Goal: Task Accomplishment & Management: Manage account settings

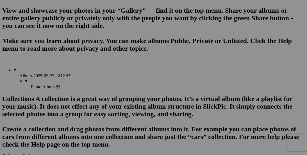
scroll to position [421, 0]
drag, startPoint x: 158, startPoint y: 110, endPoint x: 148, endPoint y: 88, distance: 24.6
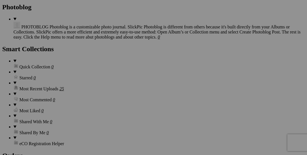
scroll to position [583, 0]
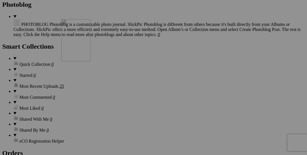
drag, startPoint x: 162, startPoint y: 92, endPoint x: 142, endPoint y: 68, distance: 31.3
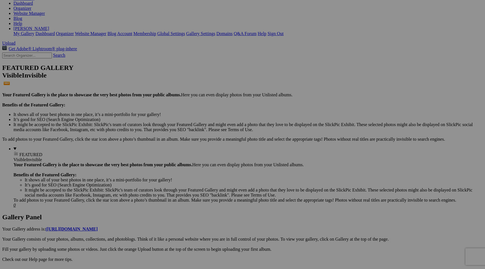
scroll to position [88, 0]
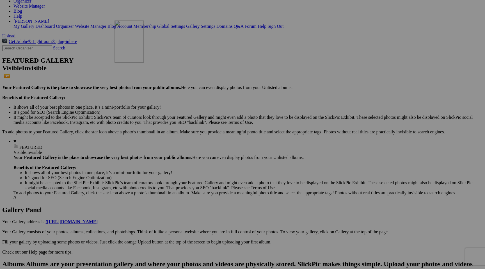
drag, startPoint x: 352, startPoint y: 221, endPoint x: 196, endPoint y: 67, distance: 219.1
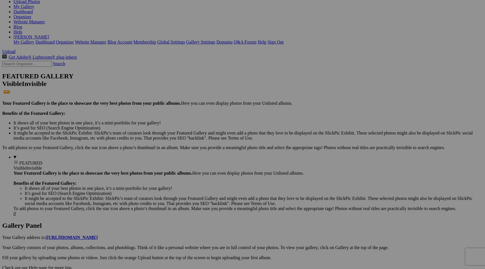
scroll to position [0, 0]
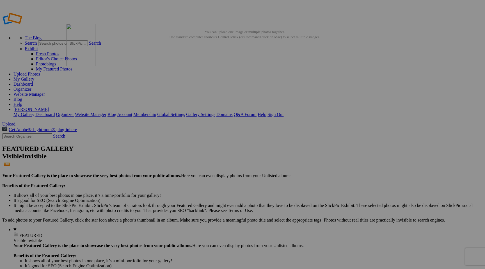
drag, startPoint x: 161, startPoint y: 146, endPoint x: 147, endPoint y: 64, distance: 83.1
drag, startPoint x: 306, startPoint y: 161, endPoint x: 190, endPoint y: 67, distance: 149.2
drag, startPoint x: 165, startPoint y: 162, endPoint x: 239, endPoint y: 66, distance: 120.9
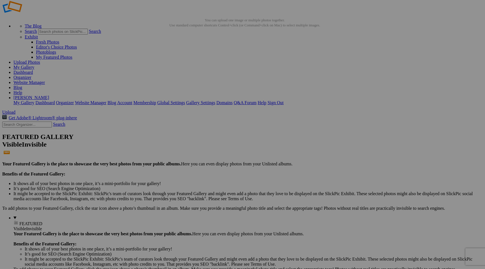
scroll to position [10, 0]
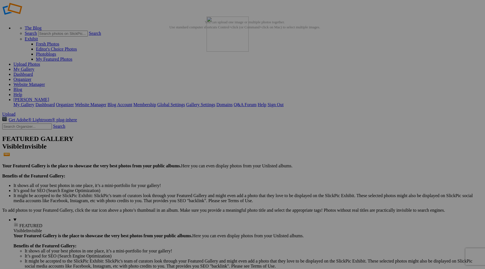
drag, startPoint x: 408, startPoint y: 151, endPoint x: 288, endPoint y: 57, distance: 152.5
drag, startPoint x: 110, startPoint y: 214, endPoint x: 337, endPoint y: 50, distance: 280.4
drag, startPoint x: 466, startPoint y: 72, endPoint x: 396, endPoint y: 51, distance: 73.2
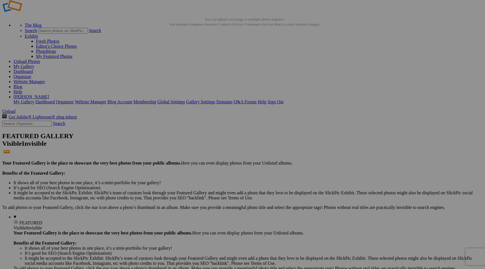
scroll to position [15, 0]
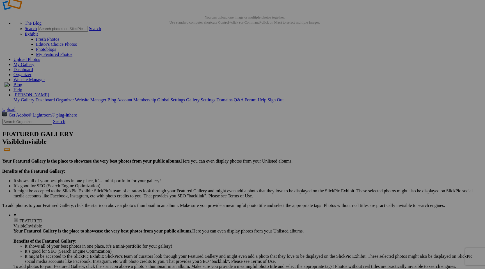
drag, startPoint x: 255, startPoint y: 218, endPoint x: 85, endPoint y: 131, distance: 191.6
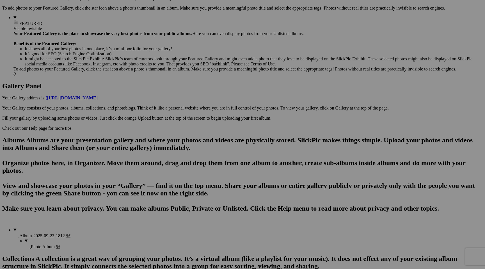
scroll to position [213, 0]
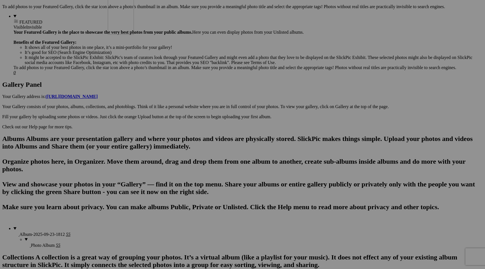
drag, startPoint x: 160, startPoint y: 169, endPoint x: 189, endPoint y: 41, distance: 130.6
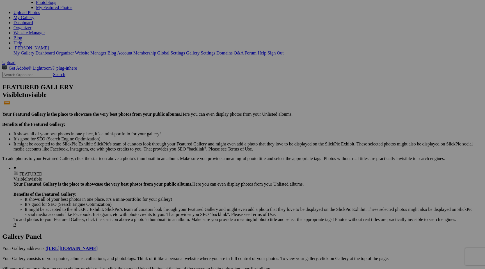
scroll to position [58, 0]
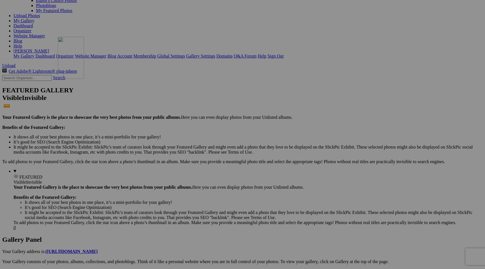
drag, startPoint x: 211, startPoint y: 169, endPoint x: 139, endPoint y: 86, distance: 109.7
drag, startPoint x: 201, startPoint y: 109, endPoint x: 245, endPoint y: 90, distance: 47.7
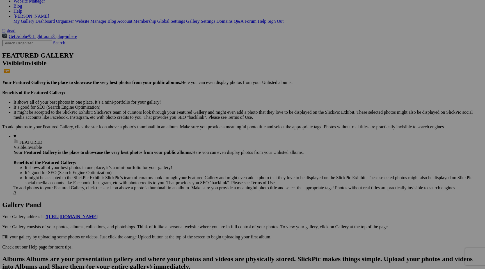
scroll to position [92, 0]
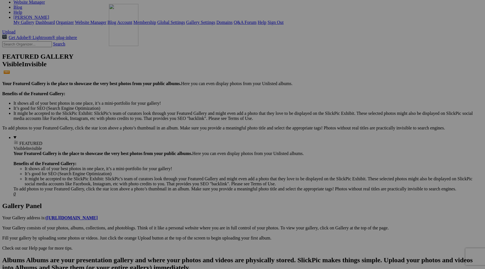
drag, startPoint x: 261, startPoint y: 208, endPoint x: 190, endPoint y: 53, distance: 170.7
drag, startPoint x: 313, startPoint y: 70, endPoint x: 193, endPoint y: 49, distance: 122.1
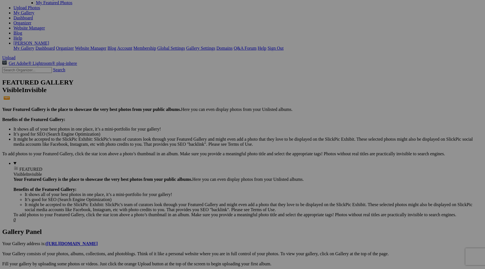
scroll to position [65, 0]
drag, startPoint x: 411, startPoint y: 167, endPoint x: 338, endPoint y: 84, distance: 110.7
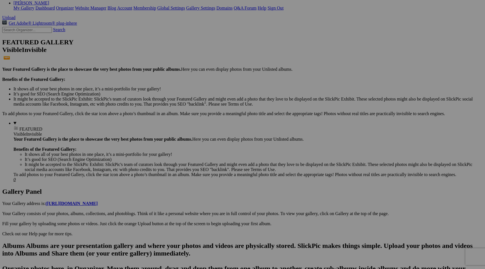
scroll to position [101, 0]
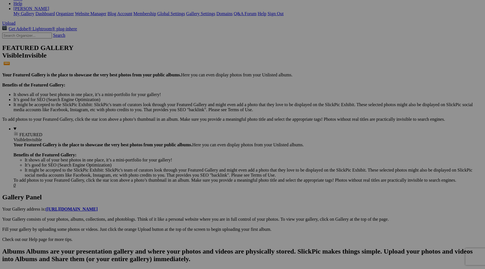
click at [205, 154] on link "Yes" at bounding box center [202, 171] width 6 height 5
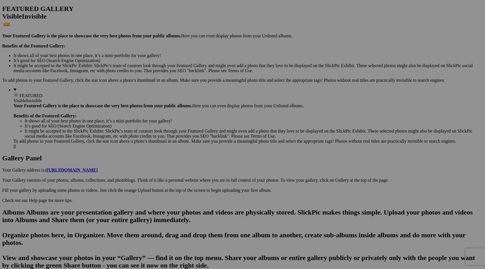
scroll to position [101, 0]
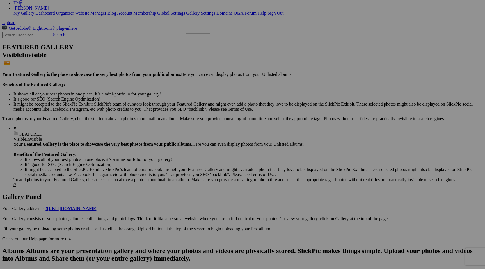
drag, startPoint x: 405, startPoint y: 198, endPoint x: 268, endPoint y: 40, distance: 209.0
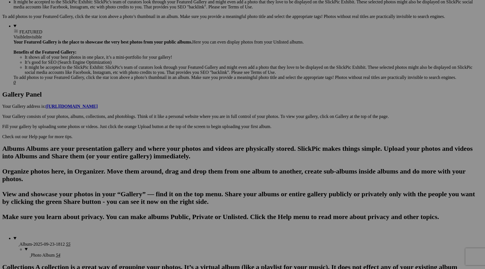
scroll to position [203, 0]
drag, startPoint x: 404, startPoint y: 244, endPoint x: 240, endPoint y: 31, distance: 268.8
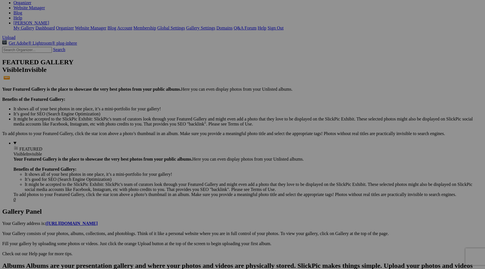
scroll to position [46, 0]
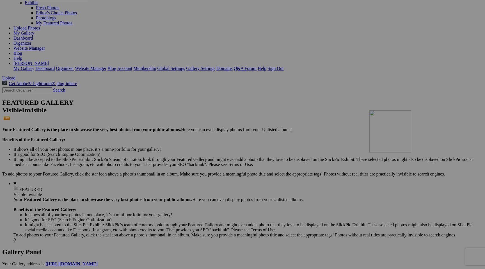
drag, startPoint x: 467, startPoint y: 45, endPoint x: 451, endPoint y: 168, distance: 123.8
drag, startPoint x: 258, startPoint y: 182, endPoint x: 438, endPoint y: 31, distance: 234.7
drag, startPoint x: 451, startPoint y: 45, endPoint x: 394, endPoint y: 32, distance: 58.4
drag, startPoint x: 456, startPoint y: 46, endPoint x: 397, endPoint y: 26, distance: 62.6
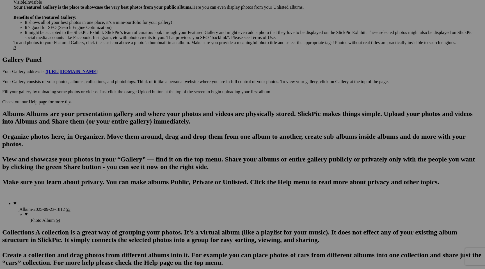
scroll to position [237, 0]
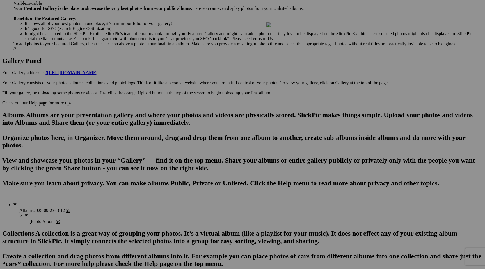
drag, startPoint x: 358, startPoint y: 203, endPoint x: 347, endPoint y: 71, distance: 132.5
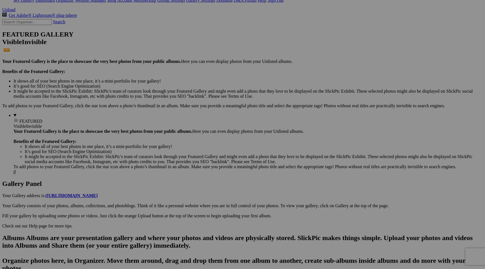
scroll to position [108, 0]
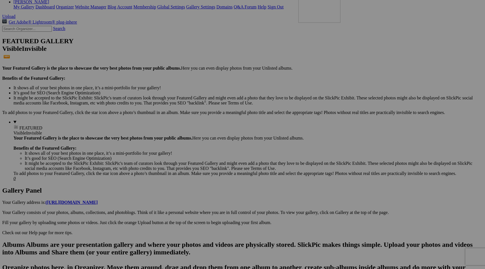
drag, startPoint x: 407, startPoint y: 198, endPoint x: 379, endPoint y: 39, distance: 160.8
drag, startPoint x: 407, startPoint y: 62, endPoint x: 332, endPoint y: 37, distance: 79.1
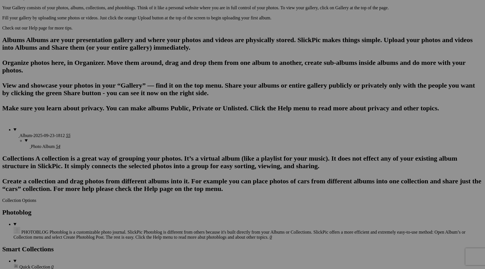
scroll to position [316, 0]
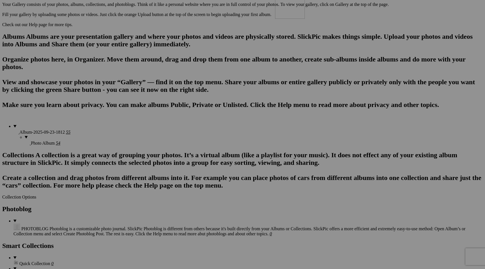
drag, startPoint x: 361, startPoint y: 206, endPoint x: 355, endPoint y: 20, distance: 185.8
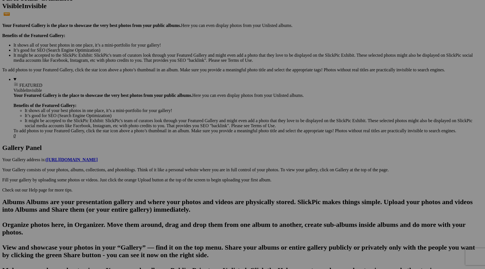
scroll to position [99, 0]
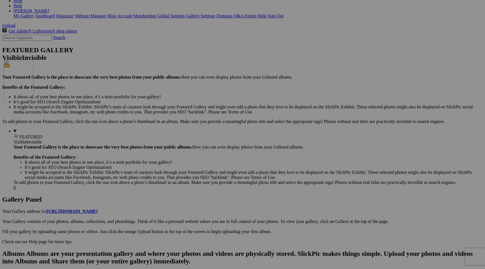
drag, startPoint x: 358, startPoint y: 204, endPoint x: 85, endPoint y: 109, distance: 289.0
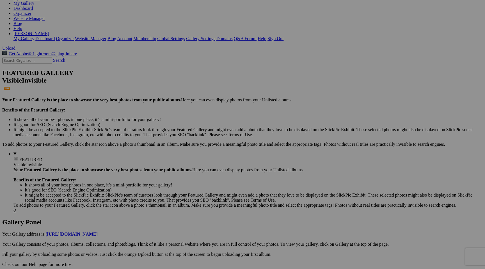
scroll to position [64, 0]
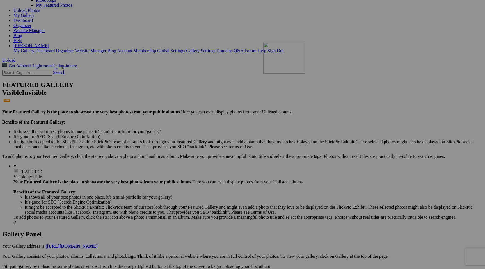
drag, startPoint x: 461, startPoint y: 250, endPoint x: 339, endPoint y: 87, distance: 203.3
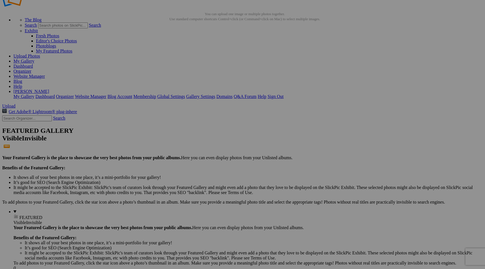
scroll to position [17, 0]
drag, startPoint x: 402, startPoint y: 82, endPoint x: 380, endPoint y: 134, distance: 56.5
click at [205, 154] on span "Yes" at bounding box center [202, 171] width 6 height 5
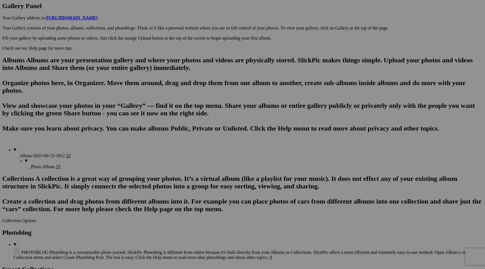
scroll to position [316, 0]
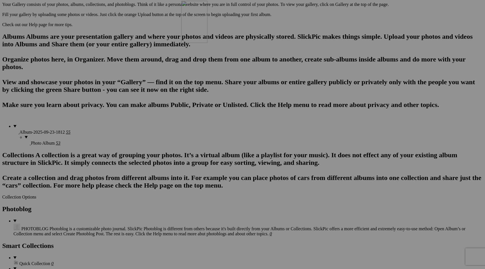
drag, startPoint x: 253, startPoint y: 209, endPoint x: 262, endPoint y: 50, distance: 159.3
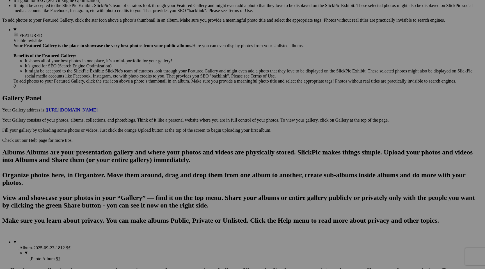
scroll to position [178, 0]
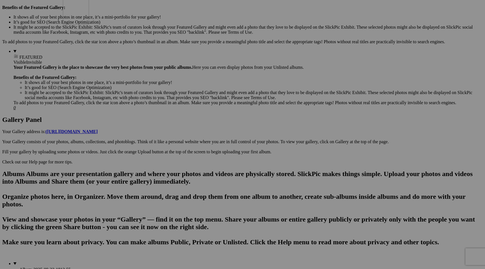
drag, startPoint x: 256, startPoint y: 204, endPoint x: 144, endPoint y: 32, distance: 205.8
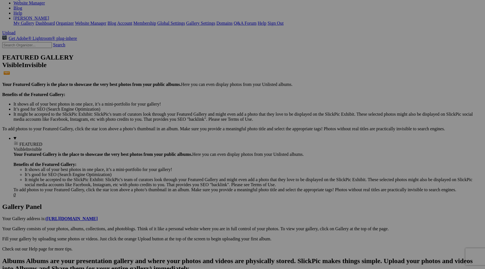
scroll to position [91, 0]
drag, startPoint x: 348, startPoint y: 149, endPoint x: 192, endPoint y: 122, distance: 159.0
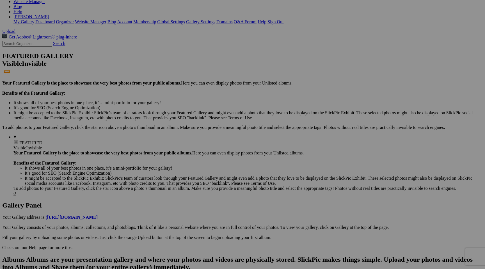
scroll to position [94, 0]
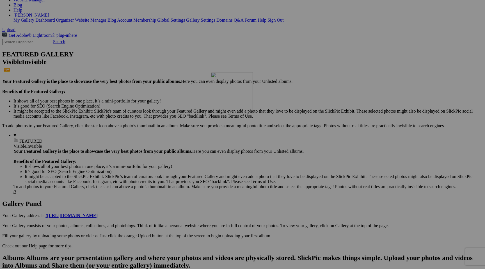
drag, startPoint x: 420, startPoint y: 150, endPoint x: 292, endPoint y: 121, distance: 131.5
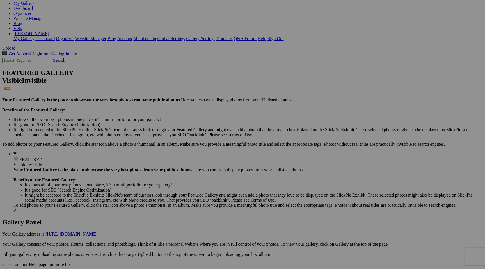
scroll to position [72, 0]
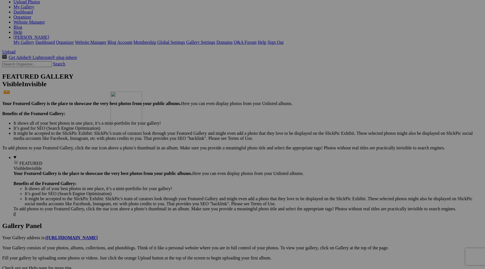
drag, startPoint x: 310, startPoint y: 243, endPoint x: 192, endPoint y: 140, distance: 156.9
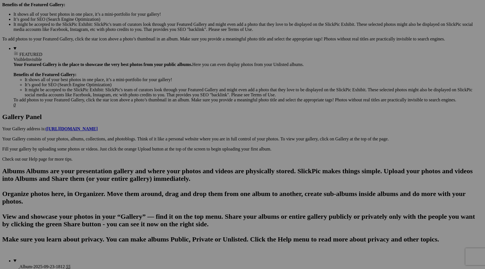
scroll to position [181, 0]
drag, startPoint x: 359, startPoint y: 264, endPoint x: 237, endPoint y: 39, distance: 256.4
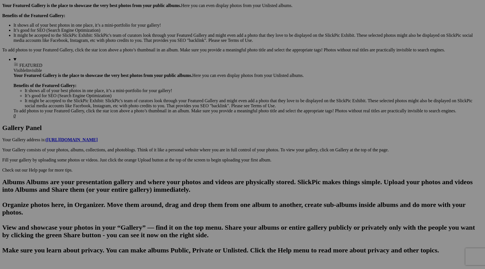
scroll to position [174, 0]
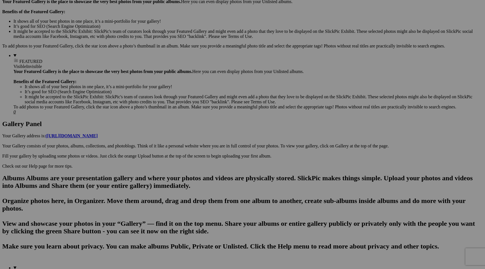
click at [205, 154] on span "Yes" at bounding box center [202, 171] width 6 height 5
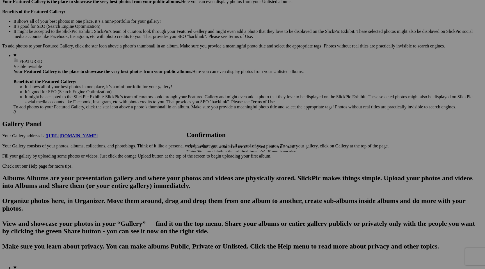
click at [205, 154] on span "Yes" at bounding box center [202, 171] width 6 height 5
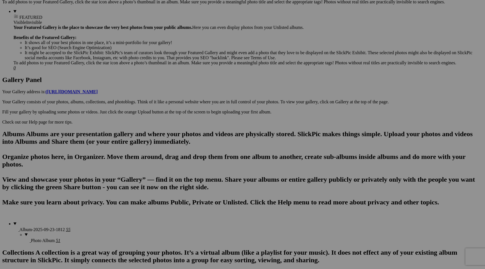
scroll to position [192, 0]
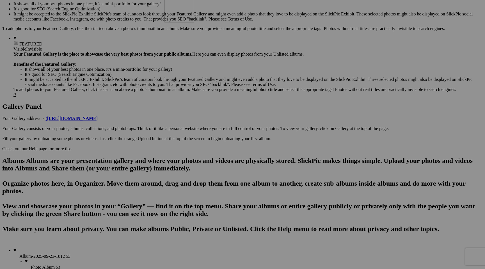
drag, startPoint x: 357, startPoint y: 185, endPoint x: 246, endPoint y: 29, distance: 191.2
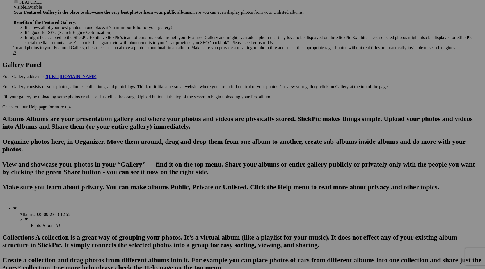
scroll to position [263, 0]
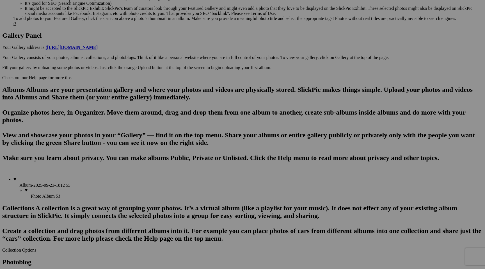
click at [205, 154] on span "Yes" at bounding box center [202, 171] width 6 height 5
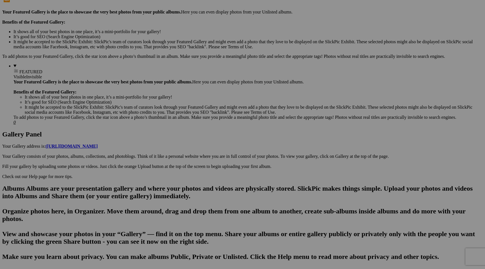
scroll to position [165, 0]
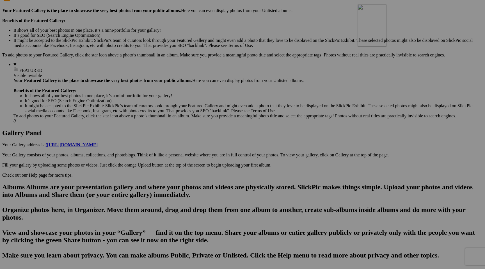
drag, startPoint x: 255, startPoint y: 139, endPoint x: 440, endPoint y: 52, distance: 204.4
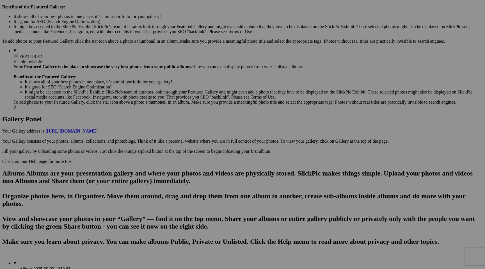
scroll to position [182, 0]
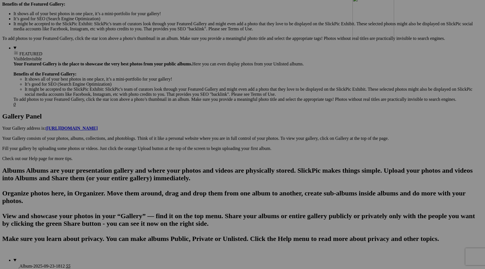
drag, startPoint x: 115, startPoint y: 194, endPoint x: 434, endPoint y: 45, distance: 352.0
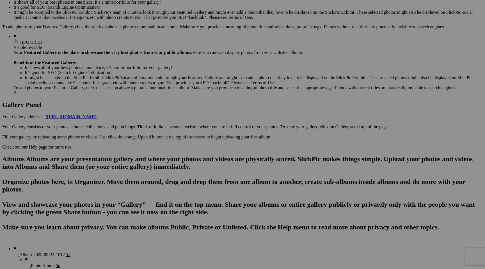
scroll to position [196, 0]
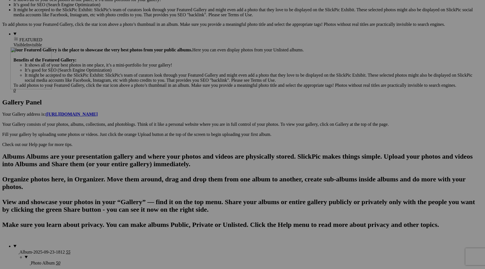
drag, startPoint x: 264, startPoint y: 186, endPoint x: 91, endPoint y: 96, distance: 195.4
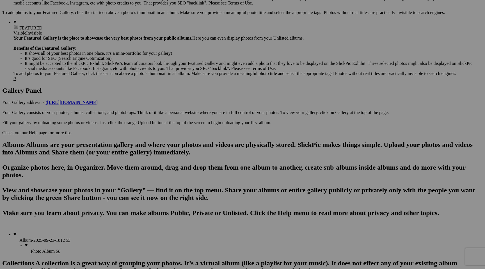
scroll to position [208, 0]
drag, startPoint x: 355, startPoint y: 170, endPoint x: 143, endPoint y: 78, distance: 230.9
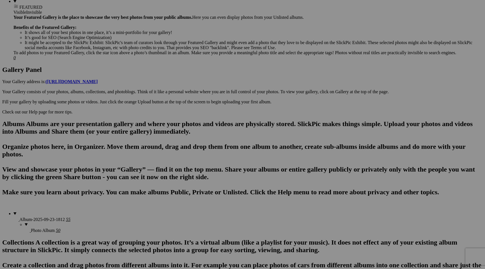
scroll to position [229, 0]
drag, startPoint x: 262, startPoint y: 226, endPoint x: 233, endPoint y: 55, distance: 172.6
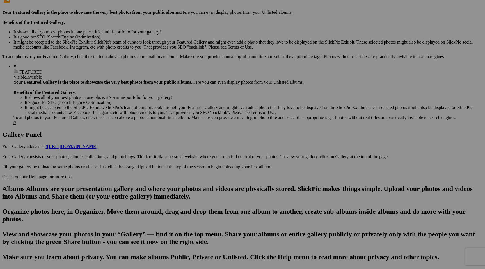
scroll to position [163, 0]
drag, startPoint x: 261, startPoint y: 138, endPoint x: 427, endPoint y: 47, distance: 189.3
drag, startPoint x: 455, startPoint y: 66, endPoint x: 394, endPoint y: 54, distance: 62.6
drag, startPoint x: 208, startPoint y: 140, endPoint x: 147, endPoint y: 124, distance: 62.5
drag, startPoint x: 108, startPoint y: 218, endPoint x: 198, endPoint y: 124, distance: 130.2
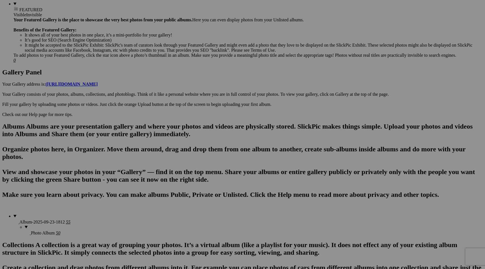
scroll to position [228, 0]
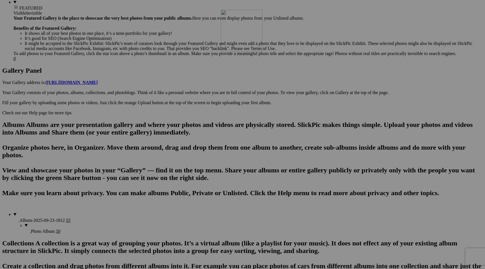
drag, startPoint x: 262, startPoint y: 157, endPoint x: 302, endPoint y: 58, distance: 106.6
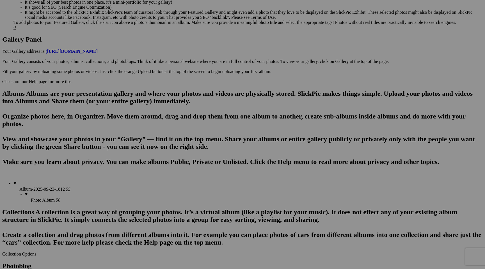
scroll to position [261, 0]
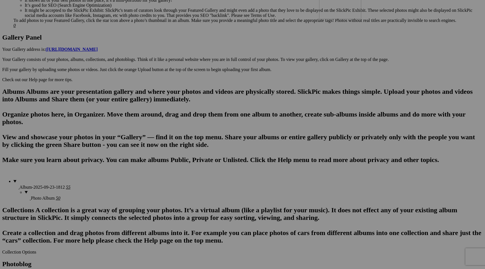
drag, startPoint x: 153, startPoint y: 250, endPoint x: 400, endPoint y: 26, distance: 333.3
drag, startPoint x: 361, startPoint y: 113, endPoint x: 437, endPoint y: 26, distance: 114.9
click at [205, 154] on span "Yes" at bounding box center [202, 171] width 6 height 5
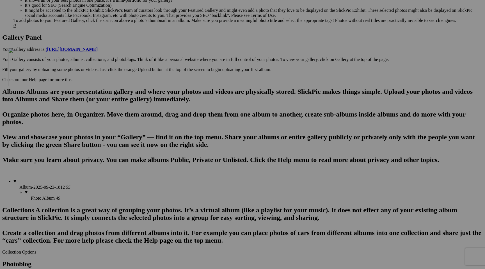
drag, startPoint x: 101, startPoint y: 184, endPoint x: 87, endPoint y: 96, distance: 88.7
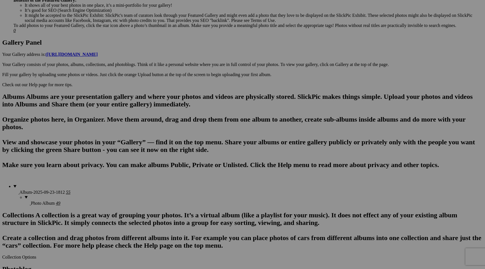
scroll to position [226, 0]
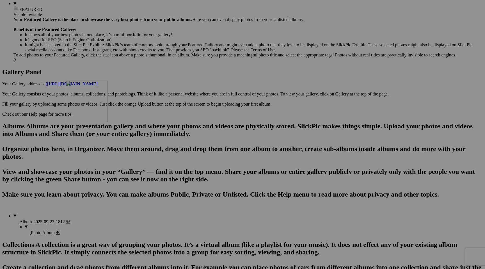
drag, startPoint x: 308, startPoint y: 154, endPoint x: 147, endPoint y: 129, distance: 163.7
drag, startPoint x: 315, startPoint y: 150, endPoint x: 145, endPoint y: 131, distance: 170.7
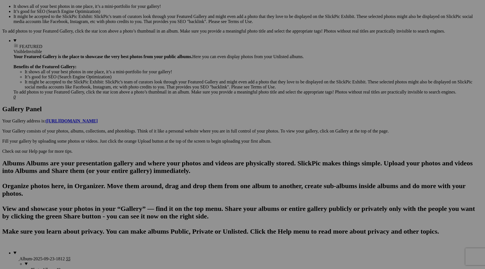
scroll to position [188, 0]
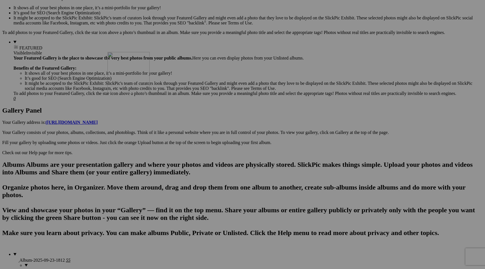
drag, startPoint x: 470, startPoint y: 188, endPoint x: 188, endPoint y: 101, distance: 294.8
drag, startPoint x: 214, startPoint y: 115, endPoint x: 300, endPoint y: 97, distance: 88.2
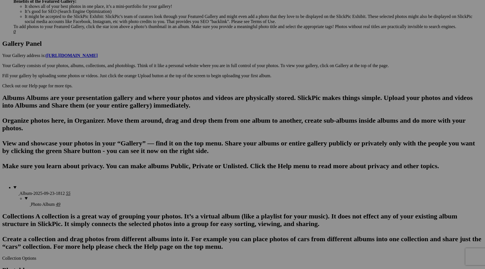
scroll to position [256, 0]
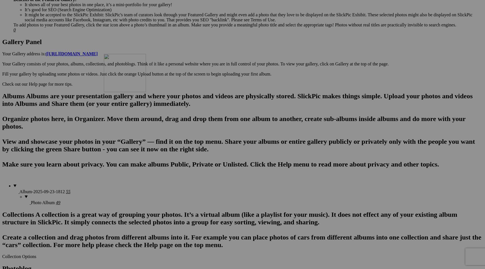
drag, startPoint x: 468, startPoint y: 203, endPoint x: 185, endPoint y: 103, distance: 300.6
click at [205, 154] on span "Yes" at bounding box center [202, 171] width 6 height 5
drag, startPoint x: 465, startPoint y: 198, endPoint x: 293, endPoint y: 99, distance: 198.5
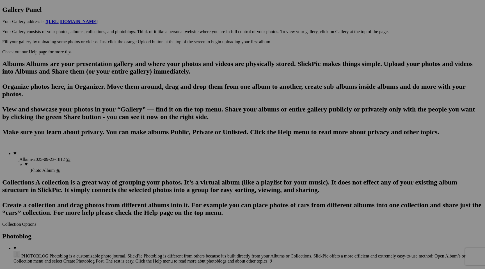
scroll to position [289, 0]
drag, startPoint x: 354, startPoint y: 157, endPoint x: 293, endPoint y: 70, distance: 106.7
drag, startPoint x: 397, startPoint y: 160, endPoint x: 293, endPoint y: 72, distance: 136.6
drag, startPoint x: 167, startPoint y: 163, endPoint x: 91, endPoint y: 139, distance: 79.8
drag, startPoint x: 208, startPoint y: 159, endPoint x: 144, endPoint y: 145, distance: 65.1
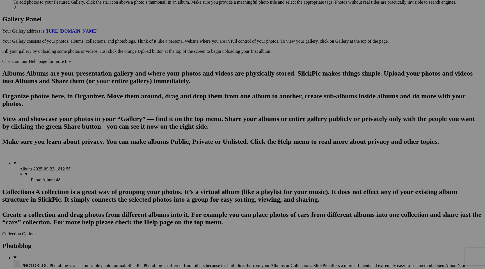
scroll to position [279, 0]
drag, startPoint x: 400, startPoint y: 166, endPoint x: 200, endPoint y: 151, distance: 200.6
drag, startPoint x: 119, startPoint y: 236, endPoint x: 249, endPoint y: 143, distance: 160.4
drag, startPoint x: 419, startPoint y: 173, endPoint x: 284, endPoint y: 156, distance: 136.1
drag, startPoint x: 108, startPoint y: 245, endPoint x: 360, endPoint y: 154, distance: 267.7
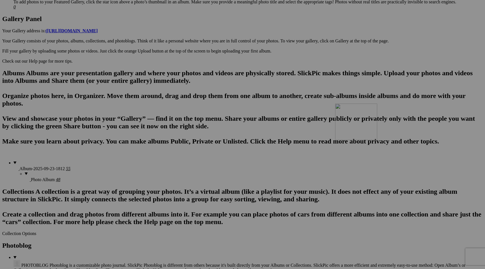
drag, startPoint x: 108, startPoint y: 244, endPoint x: 415, endPoint y: 152, distance: 320.3
drag, startPoint x: 430, startPoint y: 161, endPoint x: 391, endPoint y: 151, distance: 40.4
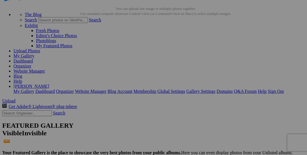
scroll to position [25, 0]
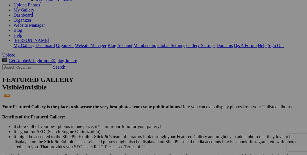
scroll to position [72, 0]
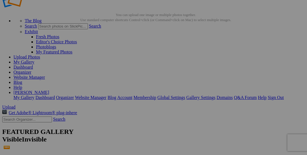
scroll to position [20, 0]
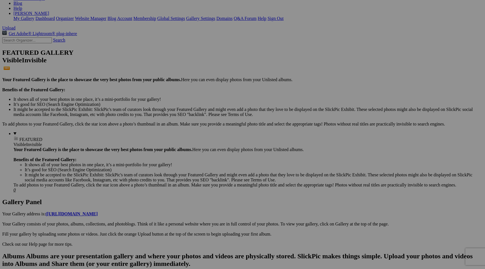
scroll to position [316, 0]
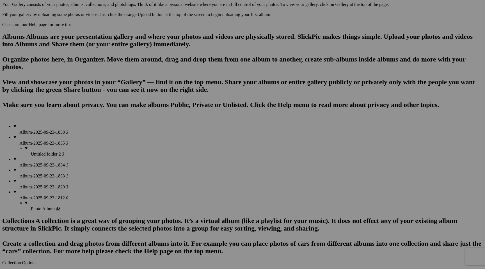
click at [205, 154] on span "Yes" at bounding box center [202, 171] width 6 height 5
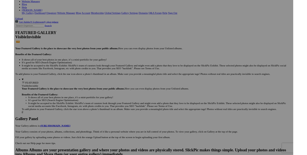
scroll to position [0, 0]
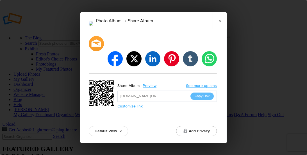
click at [148, 26] on li "Share Album" at bounding box center [137, 21] width 31 height 10
click at [221, 27] on link "×" at bounding box center [220, 20] width 14 height 17
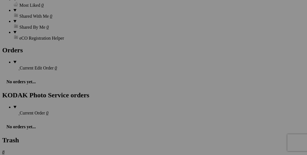
scroll to position [797, 0]
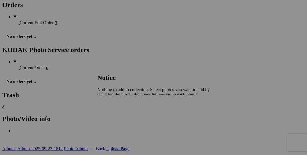
click at [108, 108] on span "Close" at bounding box center [102, 109] width 10 height 5
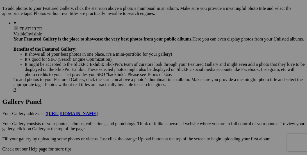
scroll to position [0, 0]
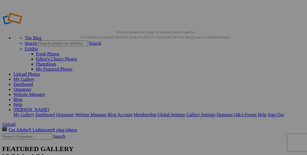
click at [33, 82] on link "Dashboard" at bounding box center [22, 84] width 19 height 5
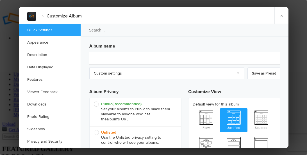
click at [132, 61] on input "text" at bounding box center [184, 58] width 191 height 12
type input "Be"
type input "Bernad"
type input "Berna"
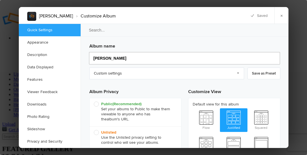
type input "Bernadette"
type input "Bernadette De"
type input "Bernadette DeLourd"
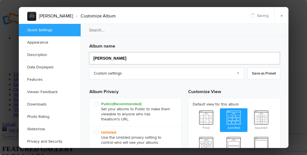
type input "Bernadette DeLour"
type input "Bernadette DeLourdes"
type input "Bernadette DeLourdes F"
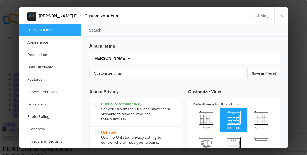
type input "Bernadette DeLourdes"
type input "[PERSON_NAME]"
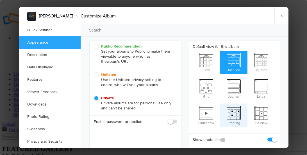
scroll to position [54, 0]
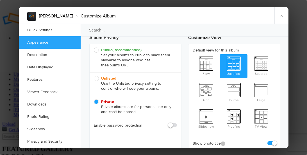
type input "[PERSON_NAME]"
click at [97, 49] on span "Public (Recommended) Set your albums to Public to make them viewable to anyone …" at bounding box center [134, 57] width 80 height 20
click at [94, 47] on input "Public (Recommended) Set your albums to Public to make them viewable to anyone …" at bounding box center [94, 47] width 0 height 0
radio input "true"
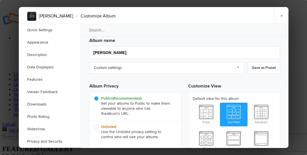
scroll to position [0, 0]
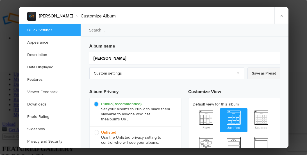
click at [272, 71] on link "Save as Preset" at bounding box center [263, 73] width 33 height 12
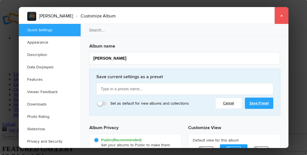
click at [280, 16] on link "×" at bounding box center [281, 15] width 14 height 17
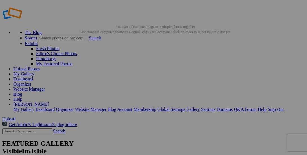
scroll to position [7, 0]
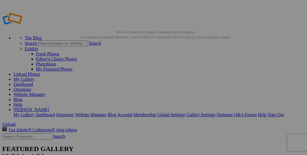
drag, startPoint x: 188, startPoint y: 31, endPoint x: 79, endPoint y: 29, distance: 109.0
click at [40, 72] on link "Upload Photos" at bounding box center [26, 74] width 27 height 5
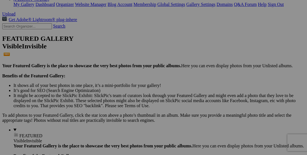
scroll to position [64, 0]
